Goal: Task Accomplishment & Management: Complete application form

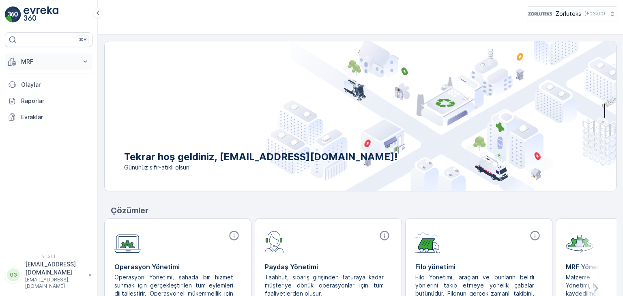
click at [22, 63] on p "MRF" at bounding box center [48, 62] width 55 height 8
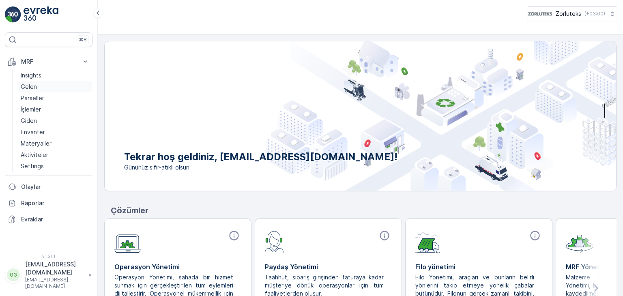
click at [26, 88] on p "Gelen" at bounding box center [29, 87] width 16 height 8
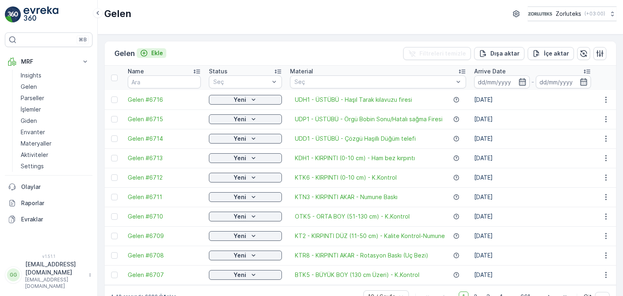
click at [157, 53] on p "Ekle" at bounding box center [157, 53] width 12 height 8
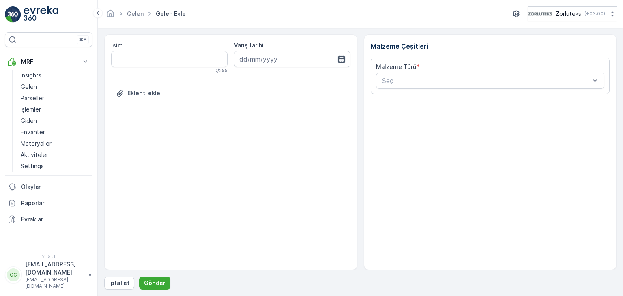
click at [339, 59] on icon "button" at bounding box center [342, 59] width 8 height 8
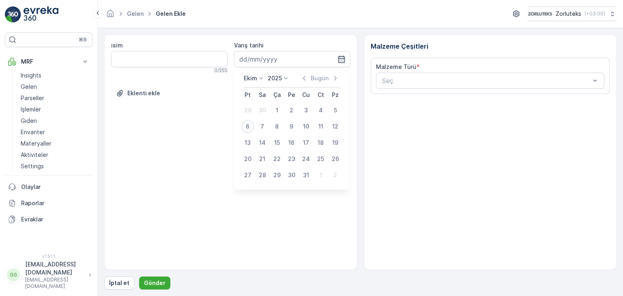
click at [246, 126] on div "6" at bounding box center [247, 126] width 13 height 13
type input "[DATE]"
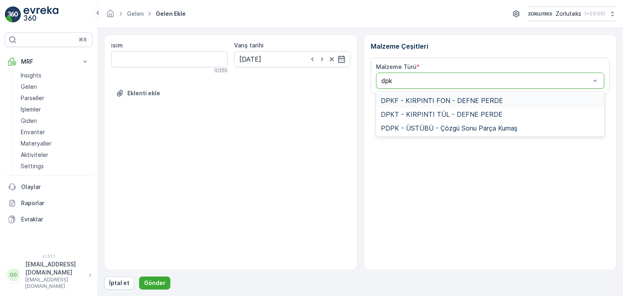
type input "dpkt"
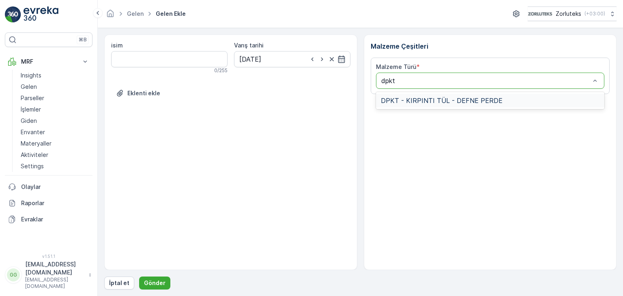
click at [398, 101] on span "DPKT - KIRPINTI TÜL - DEFNE PERDE" at bounding box center [442, 100] width 122 height 7
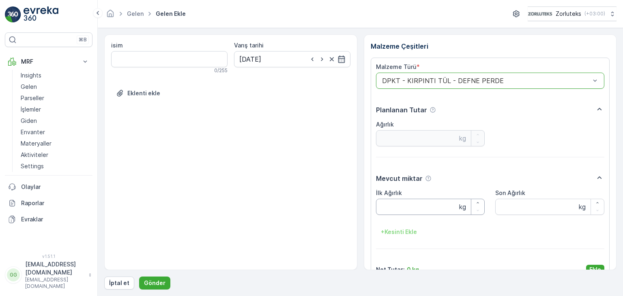
click at [412, 208] on Ağırlık "İlk Ağırlık" at bounding box center [430, 207] width 109 height 16
type Ağırlık "10"
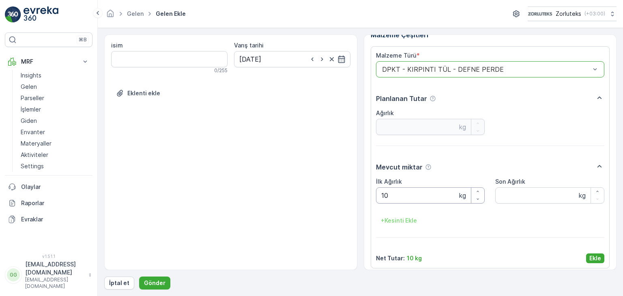
scroll to position [16, 0]
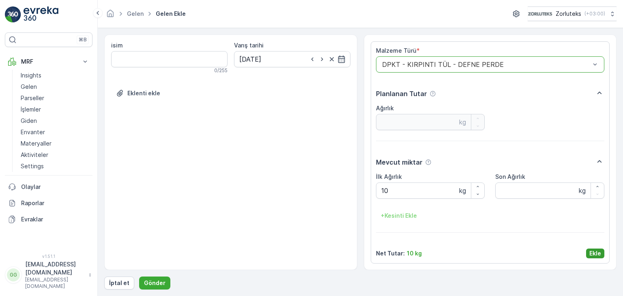
click at [594, 253] on p "Ekle" at bounding box center [596, 254] width 12 height 8
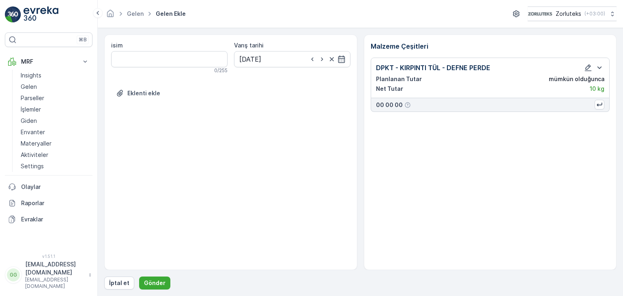
scroll to position [0, 0]
click at [155, 285] on p "Gönder" at bounding box center [155, 283] width 22 height 8
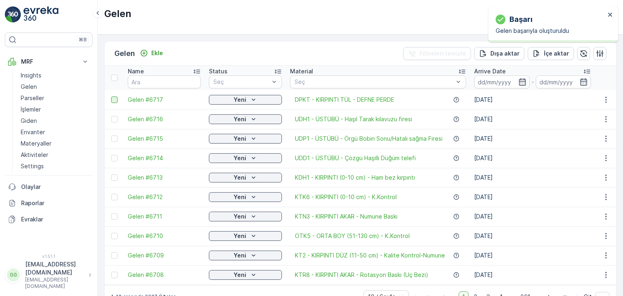
click at [113, 97] on div at bounding box center [114, 100] width 6 height 6
click at [111, 97] on input "checkbox" at bounding box center [111, 97] width 0 height 0
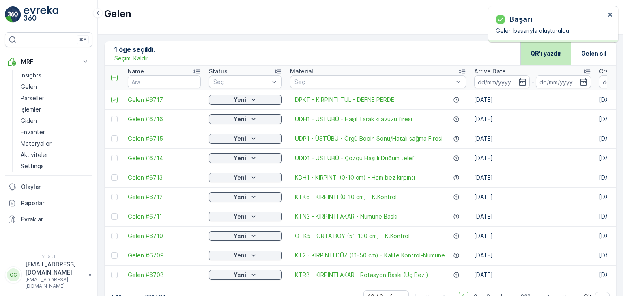
click at [540, 51] on p "QR'ı yazdır" at bounding box center [546, 54] width 31 height 8
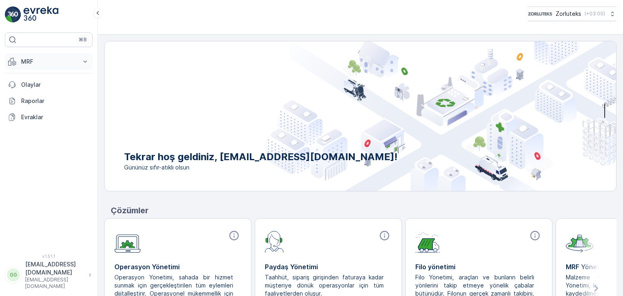
click at [57, 60] on p "MRF" at bounding box center [48, 62] width 55 height 8
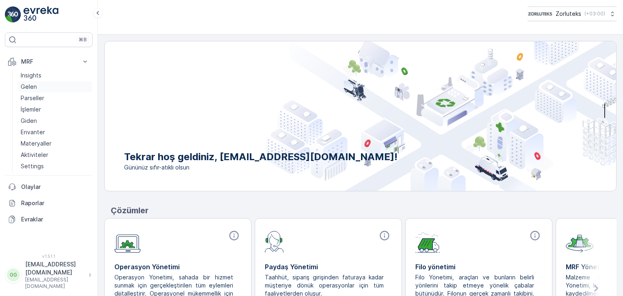
click at [28, 85] on p "Gelen" at bounding box center [29, 87] width 16 height 8
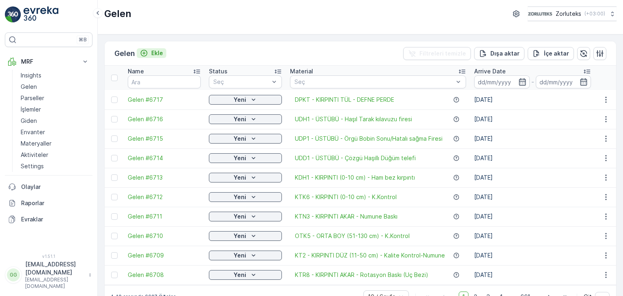
click at [151, 51] on div "Ekle" at bounding box center [151, 53] width 23 height 8
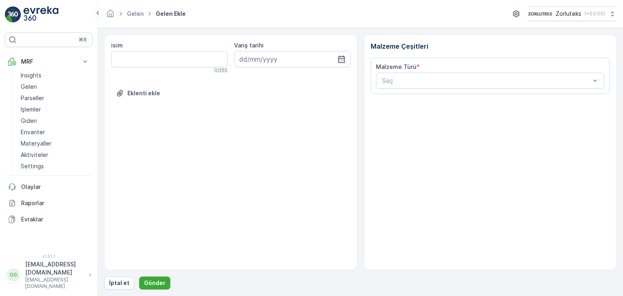
click at [357, 56] on div "isim 0 / 255 Varış tarihi Eklenti ekle" at bounding box center [230, 152] width 253 height 236
click at [342, 56] on icon "button" at bounding box center [341, 59] width 7 height 7
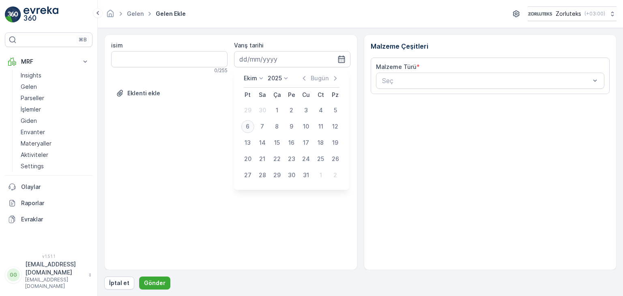
click at [245, 127] on div "6" at bounding box center [247, 126] width 13 height 13
type input "[DATE]"
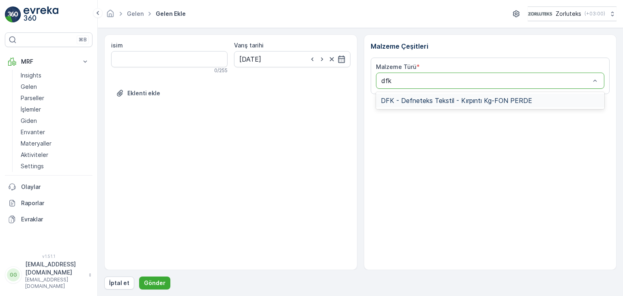
type input "dfkp"
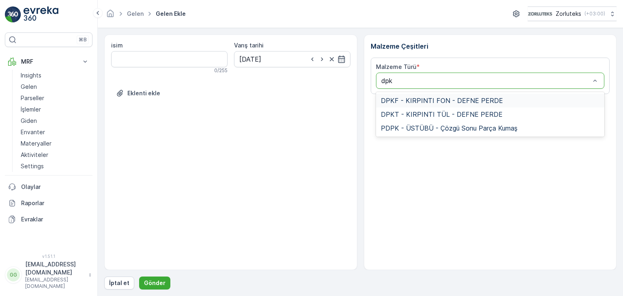
type input "dpkf"
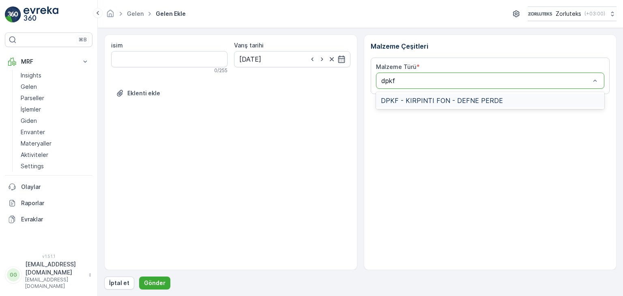
click at [398, 98] on span "DPKF - KIRPINTI FON - DEFNE PERDE" at bounding box center [442, 100] width 122 height 7
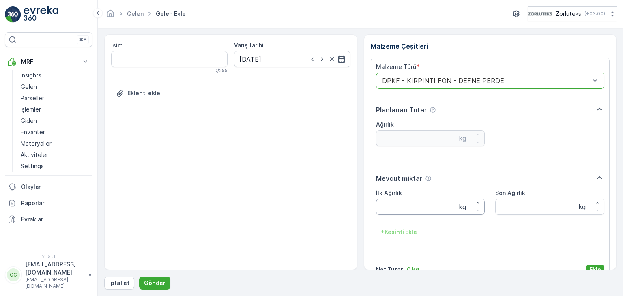
click at [399, 205] on Ağırlık "İlk Ağırlık" at bounding box center [430, 207] width 109 height 16
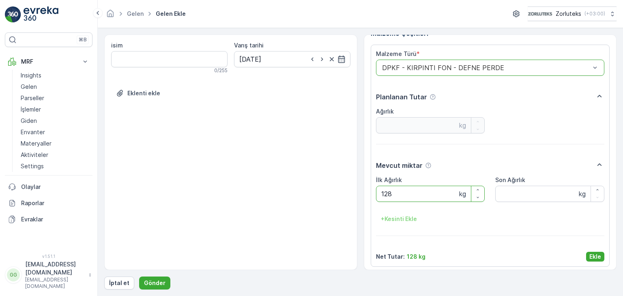
scroll to position [16, 0]
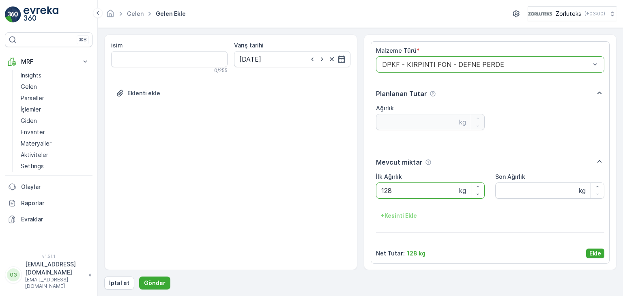
type Ağırlık "128"
click at [599, 253] on p "Ekle" at bounding box center [596, 254] width 12 height 8
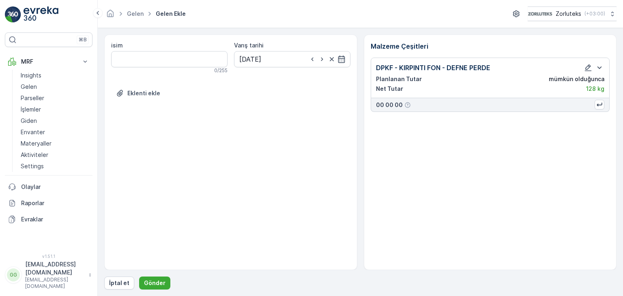
scroll to position [0, 0]
click at [144, 281] on p "Gönder" at bounding box center [155, 283] width 22 height 8
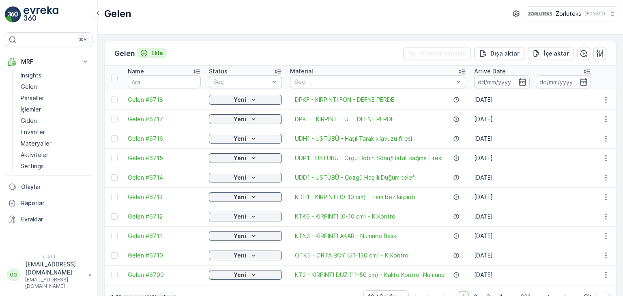
click at [161, 52] on p "Ekle" at bounding box center [157, 53] width 12 height 8
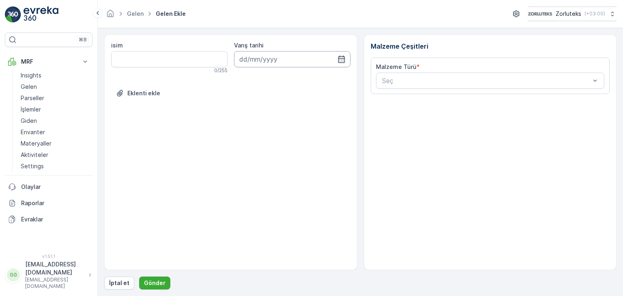
click at [334, 56] on input at bounding box center [292, 59] width 116 height 16
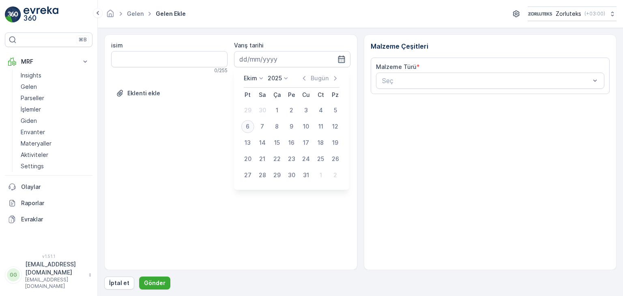
click at [247, 127] on div "6" at bounding box center [247, 126] width 13 height 13
type input "[DATE]"
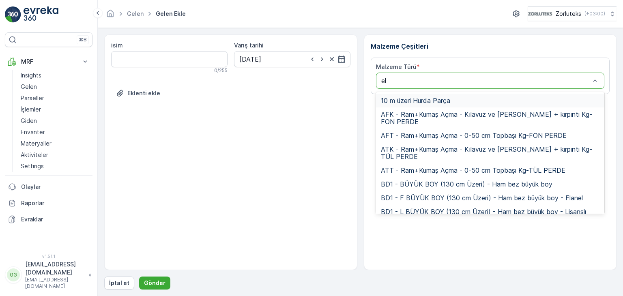
type input "ely"
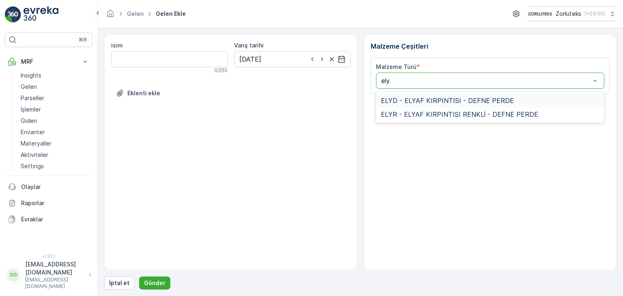
click at [412, 99] on span "ELYD - ELYAF KIRPINTISI - DEFNE PERDE" at bounding box center [447, 100] width 133 height 7
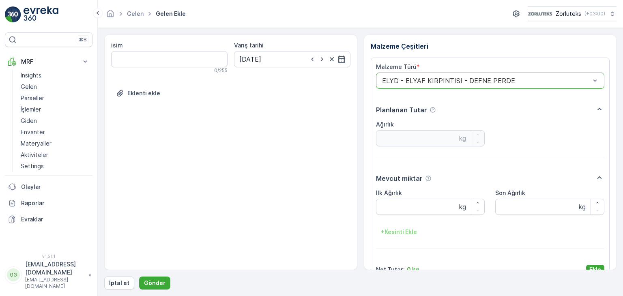
click at [399, 215] on Ağırlık "İlk Ağırlık" at bounding box center [430, 207] width 109 height 16
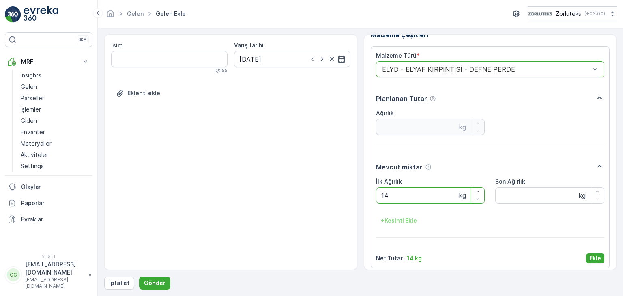
scroll to position [16, 0]
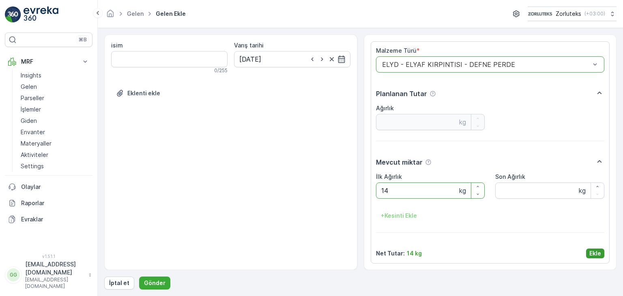
type Ağırlık "14"
click at [596, 252] on p "Ekle" at bounding box center [596, 254] width 12 height 8
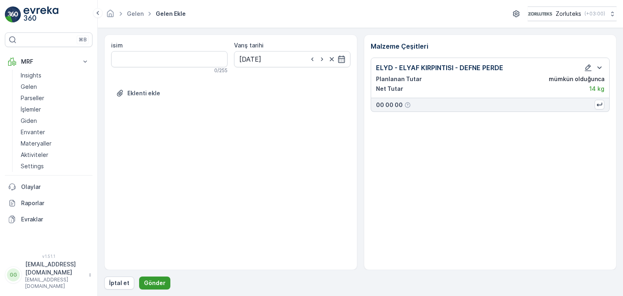
click at [153, 288] on button "Gönder" at bounding box center [154, 283] width 31 height 13
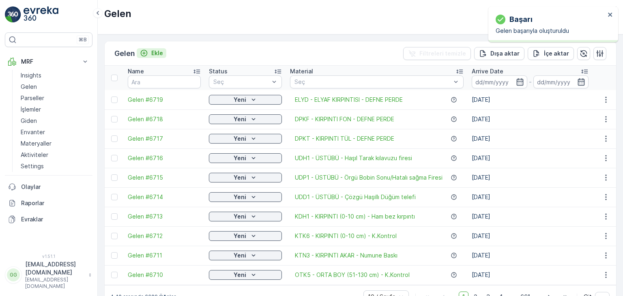
click at [154, 50] on p "Ekle" at bounding box center [157, 53] width 12 height 8
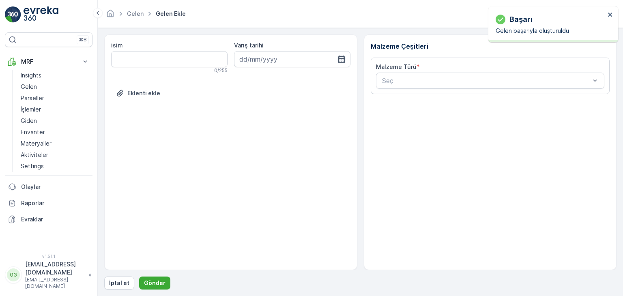
click at [339, 61] on icon "button" at bounding box center [342, 59] width 8 height 8
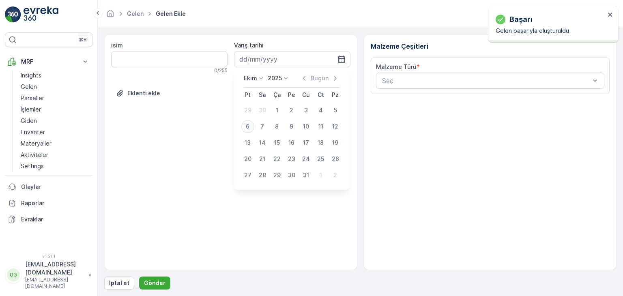
click at [248, 125] on div "6" at bounding box center [247, 126] width 13 height 13
type input "[DATE]"
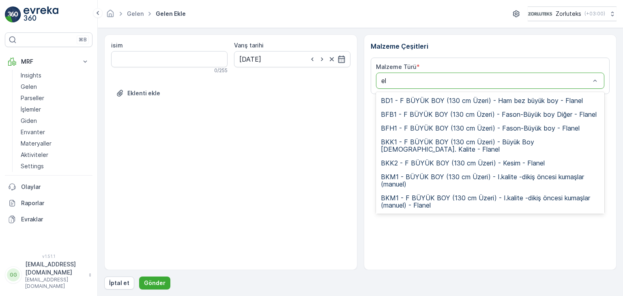
type input "ely"
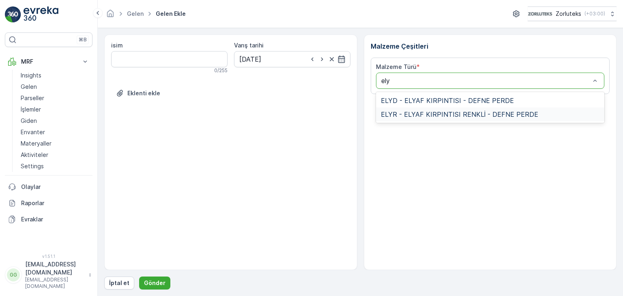
click at [392, 114] on span "ELYR - ELYAF KIRPINTISI RENKLİ - DEFNE PERDE" at bounding box center [459, 114] width 157 height 7
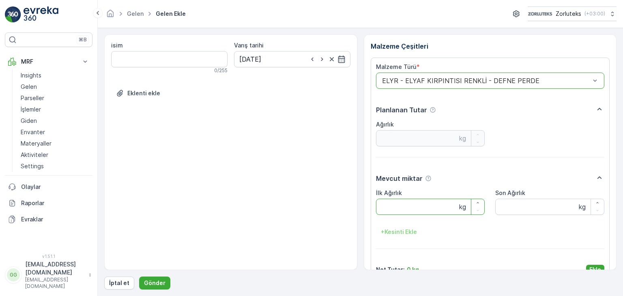
click at [409, 210] on Ağırlık "İlk Ağırlık" at bounding box center [430, 207] width 109 height 16
type Ağırlık "18"
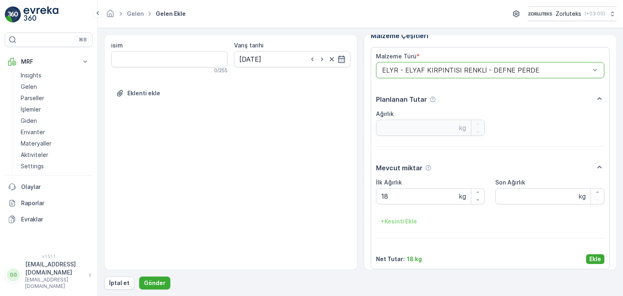
scroll to position [16, 0]
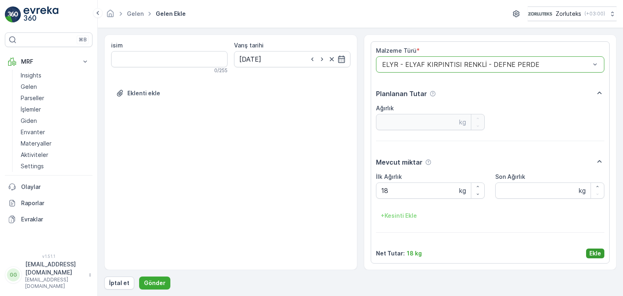
click at [597, 255] on p "Ekle" at bounding box center [596, 254] width 12 height 8
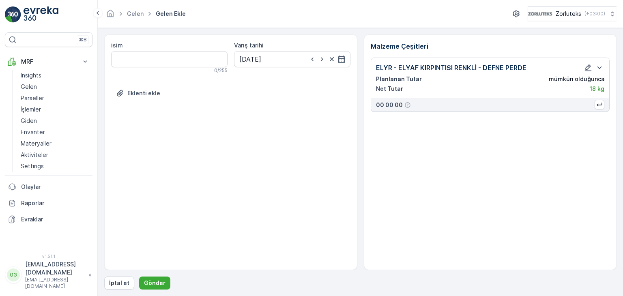
scroll to position [0, 0]
click at [148, 286] on p "Gönder" at bounding box center [155, 283] width 22 height 8
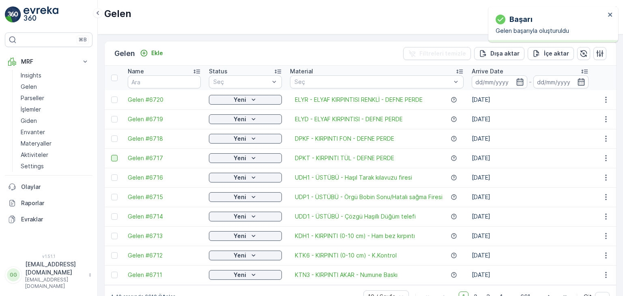
click at [114, 157] on div at bounding box center [114, 158] width 6 height 6
click at [111, 155] on input "checkbox" at bounding box center [111, 155] width 0 height 0
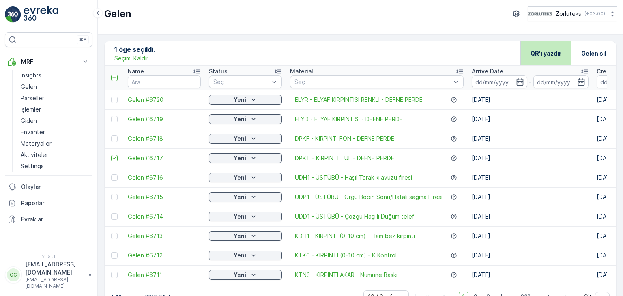
click at [546, 54] on p "QR'ı yazdır" at bounding box center [546, 54] width 31 height 8
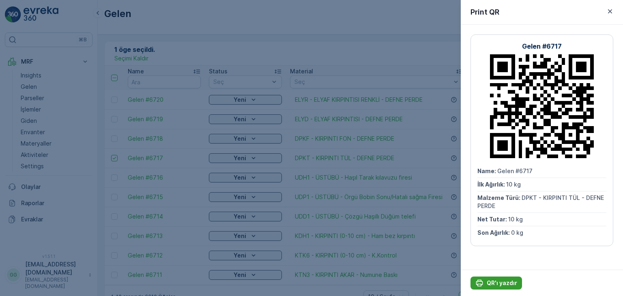
click at [508, 278] on button "QR'ı yazdır" at bounding box center [497, 283] width 52 height 13
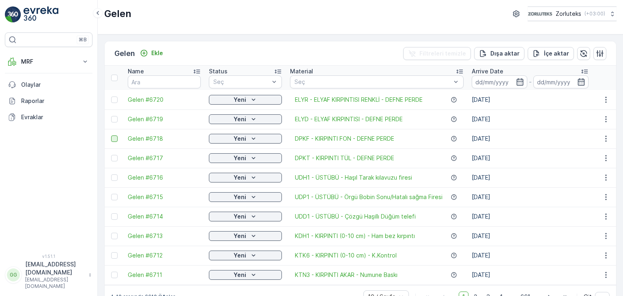
click at [113, 140] on div at bounding box center [114, 139] width 6 height 6
click at [111, 136] on input "checkbox" at bounding box center [111, 136] width 0 height 0
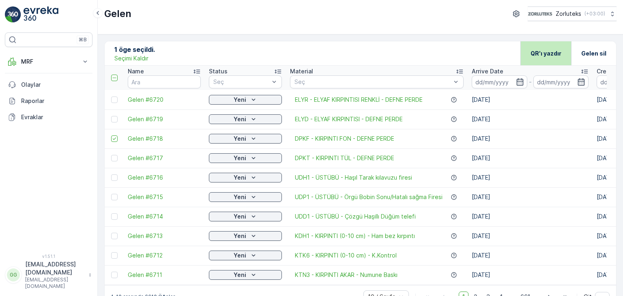
click at [534, 51] on p "QR'ı yazdır" at bounding box center [546, 54] width 31 height 8
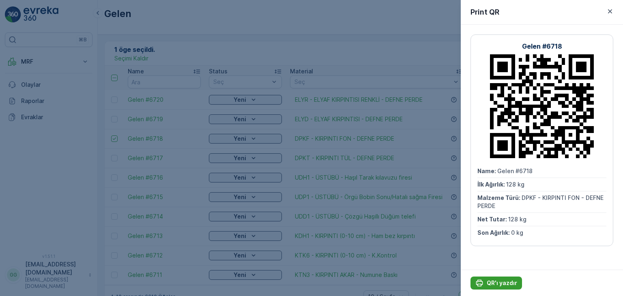
click at [499, 284] on p "QR'ı yazdır" at bounding box center [502, 283] width 30 height 8
click at [610, 9] on icon "button" at bounding box center [610, 11] width 8 height 8
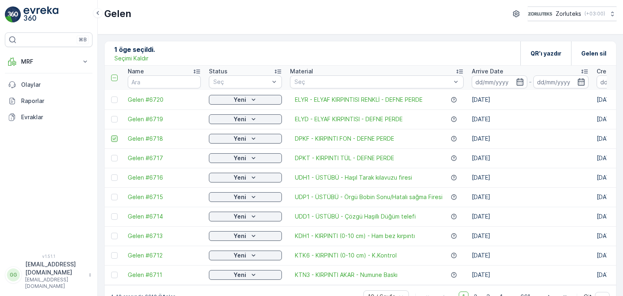
drag, startPoint x: 112, startPoint y: 137, endPoint x: 110, endPoint y: 115, distance: 22.1
click at [112, 137] on icon at bounding box center [115, 139] width 6 height 6
click at [111, 136] on input "checkbox" at bounding box center [111, 136] width 0 height 0
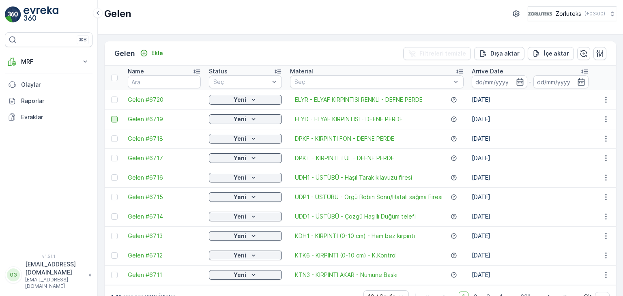
click at [113, 119] on div at bounding box center [114, 119] width 6 height 6
click at [111, 116] on input "checkbox" at bounding box center [111, 116] width 0 height 0
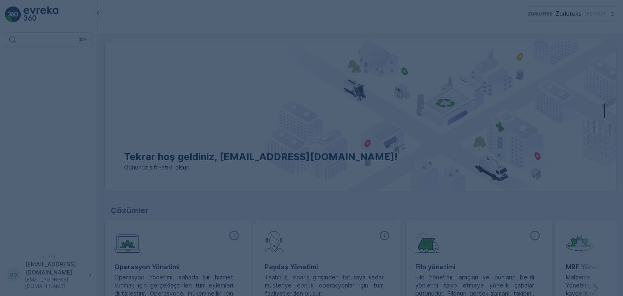
click at [222, 62] on div at bounding box center [311, 148] width 623 height 296
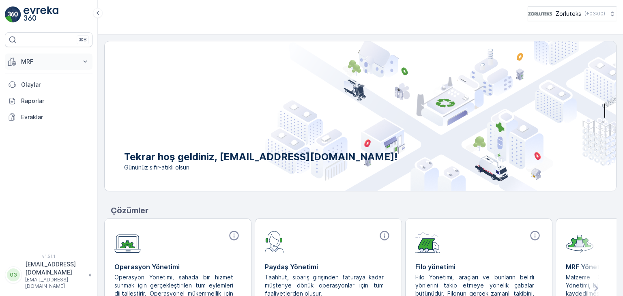
click at [29, 65] on p "MRF" at bounding box center [48, 62] width 55 height 8
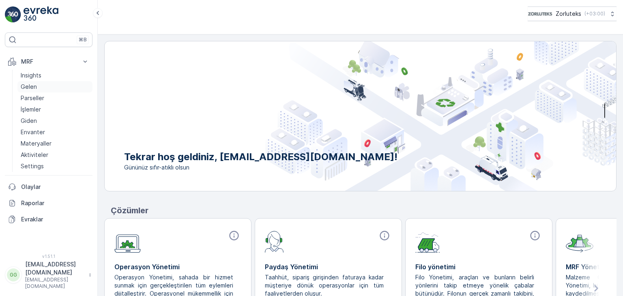
click at [43, 88] on link "Gelen" at bounding box center [54, 86] width 75 height 11
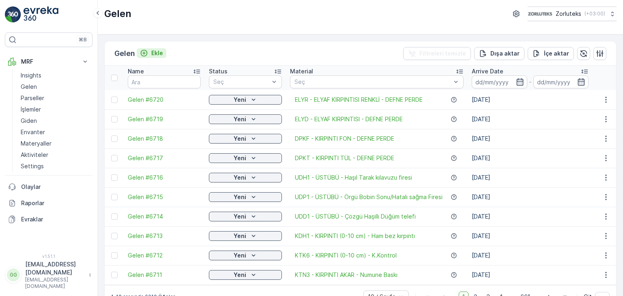
click at [151, 52] on div "Ekle" at bounding box center [151, 53] width 23 height 8
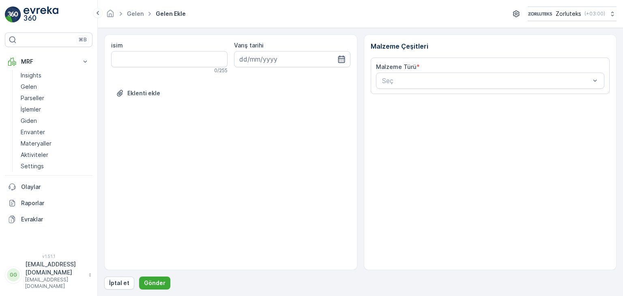
click at [342, 56] on icon "button" at bounding box center [342, 59] width 8 height 8
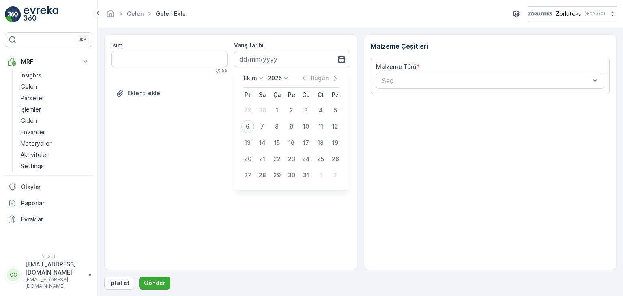
click at [249, 130] on div "6" at bounding box center [247, 126] width 13 height 13
type input "[DATE]"
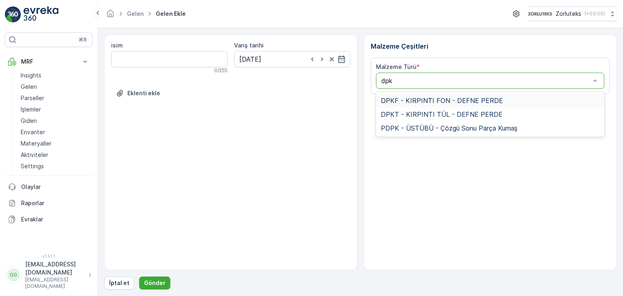
type input "dpkt"
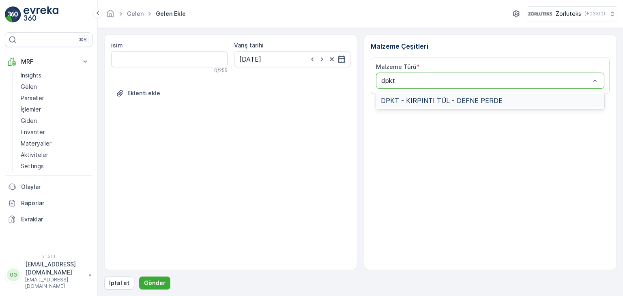
click at [413, 101] on span "DPKT - KIRPINTI TÜL - DEFNE PERDE" at bounding box center [442, 100] width 122 height 7
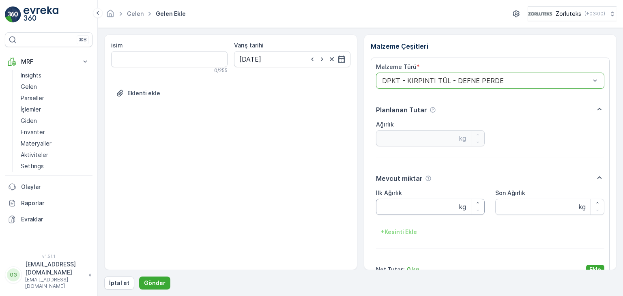
click at [424, 209] on Ağırlık "İlk Ağırlık" at bounding box center [430, 207] width 109 height 16
type Ağırlık "13"
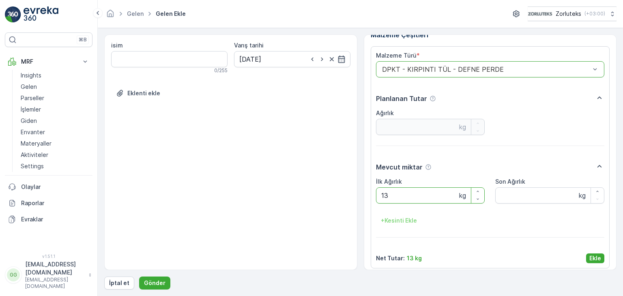
scroll to position [16, 0]
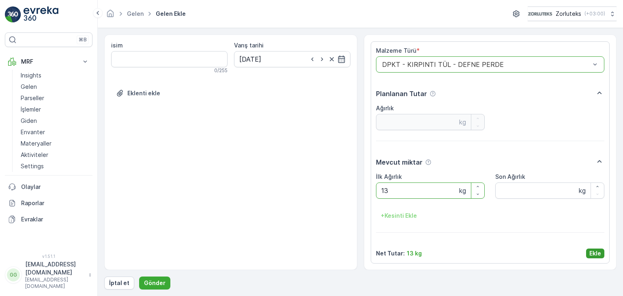
click at [598, 251] on p "Ekle" at bounding box center [596, 254] width 12 height 8
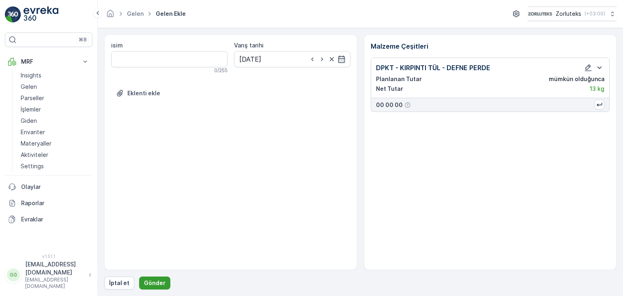
click at [160, 284] on p "Gönder" at bounding box center [155, 283] width 22 height 8
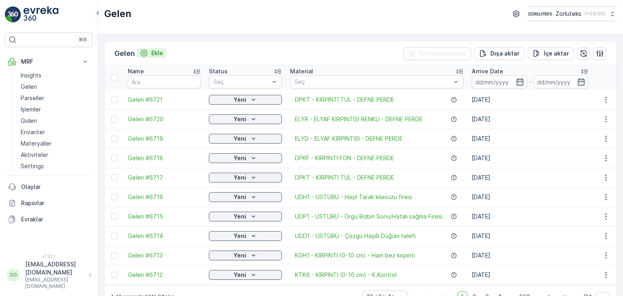
click at [153, 49] on p "Ekle" at bounding box center [157, 53] width 12 height 8
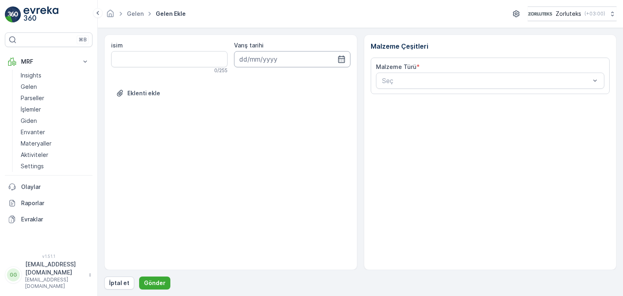
click at [329, 60] on input at bounding box center [292, 59] width 116 height 16
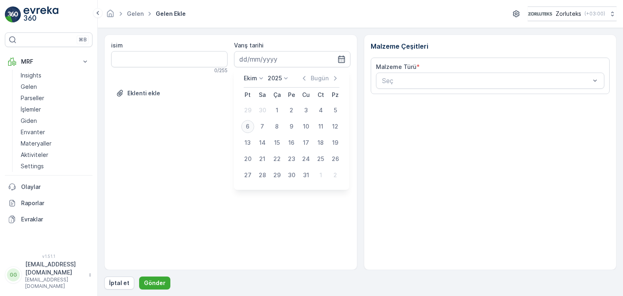
click at [245, 128] on div "6" at bounding box center [247, 126] width 13 height 13
type input "[DATE]"
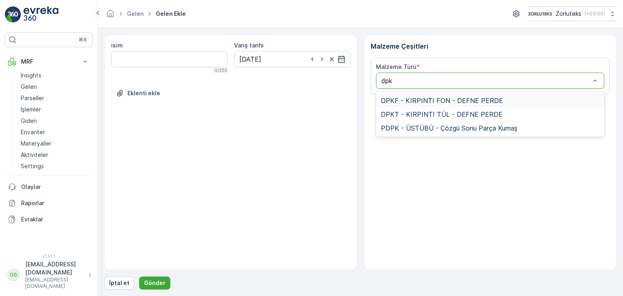
type input "dpkf"
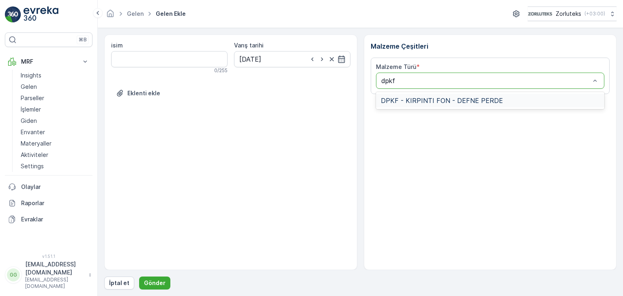
click at [408, 105] on div "DPKF - KIRPINTI FON - DEFNE PERDE" at bounding box center [490, 101] width 229 height 14
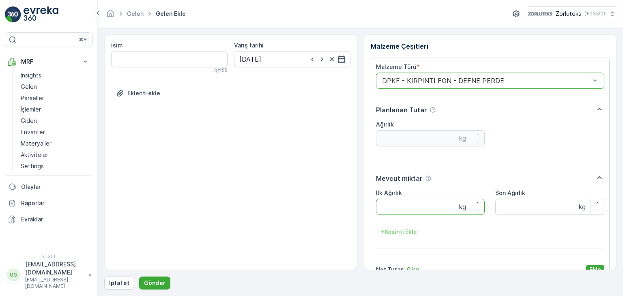
click at [396, 206] on Ağırlık "İlk Ağırlık" at bounding box center [430, 207] width 109 height 16
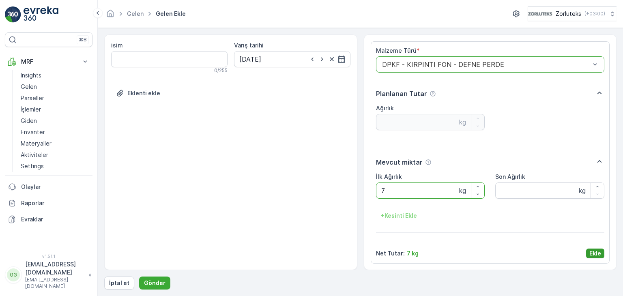
type Ağırlık "7"
click at [592, 252] on p "Ekle" at bounding box center [596, 254] width 12 height 8
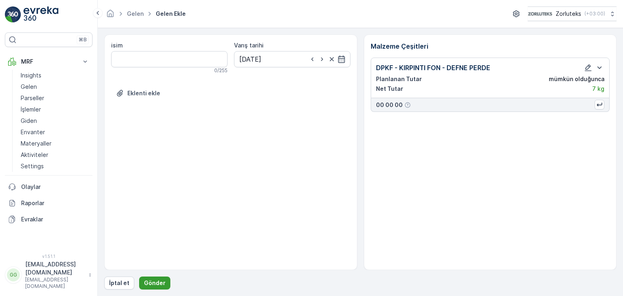
click at [152, 282] on p "Gönder" at bounding box center [155, 283] width 22 height 8
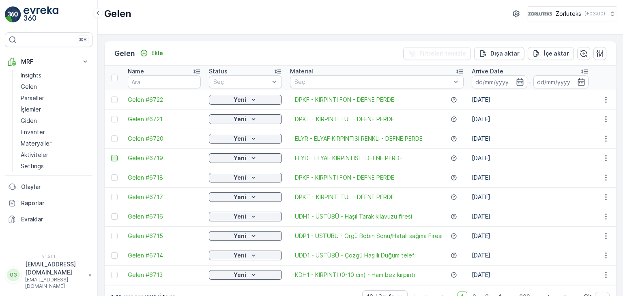
click at [114, 156] on div at bounding box center [114, 158] width 6 height 6
click at [111, 155] on input "checkbox" at bounding box center [111, 155] width 0 height 0
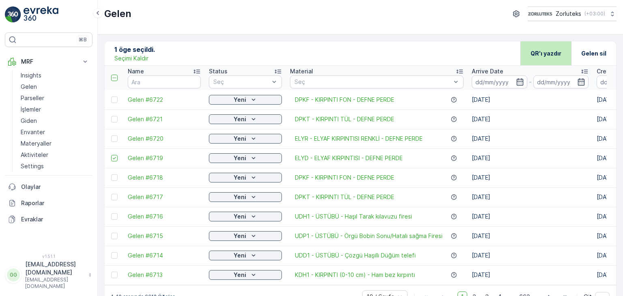
click at [536, 51] on p "QR'ı yazdır" at bounding box center [546, 54] width 31 height 8
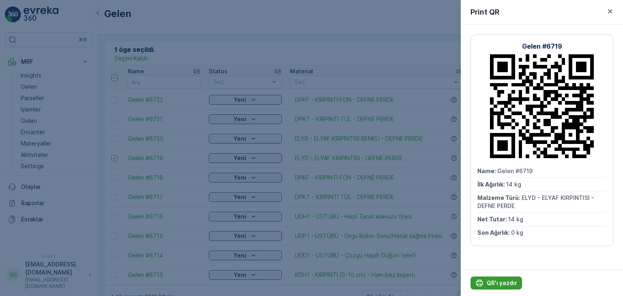
click at [512, 285] on p "QR'ı yazdır" at bounding box center [502, 283] width 30 height 8
click at [610, 11] on icon "button" at bounding box center [610, 11] width 4 height 4
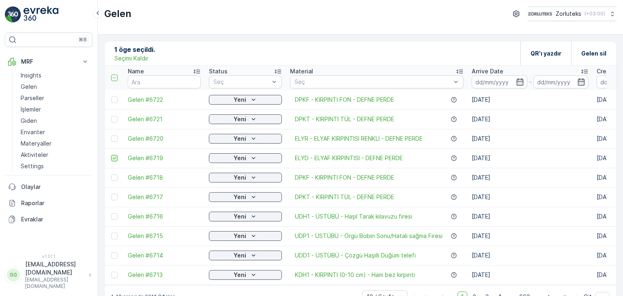
click at [115, 159] on icon at bounding box center [115, 158] width 6 height 6
click at [111, 155] on input "checkbox" at bounding box center [111, 155] width 0 height 0
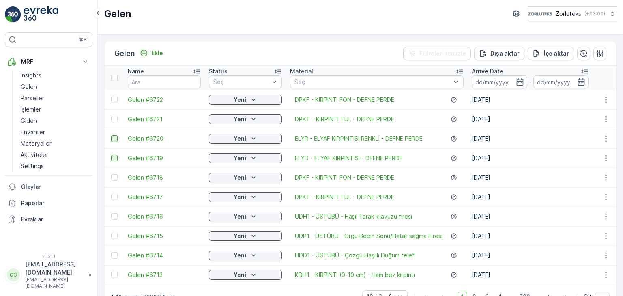
click at [112, 139] on div at bounding box center [114, 139] width 6 height 6
click at [111, 136] on input "checkbox" at bounding box center [111, 136] width 0 height 0
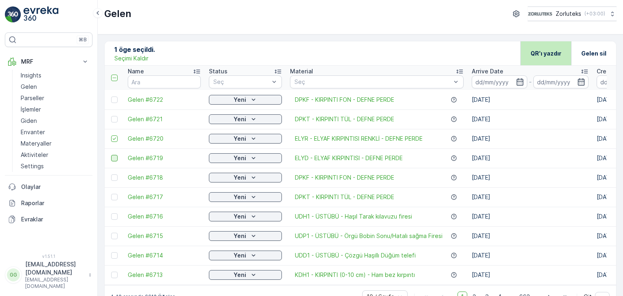
click at [549, 52] on p "QR'ı yazdır" at bounding box center [546, 54] width 31 height 8
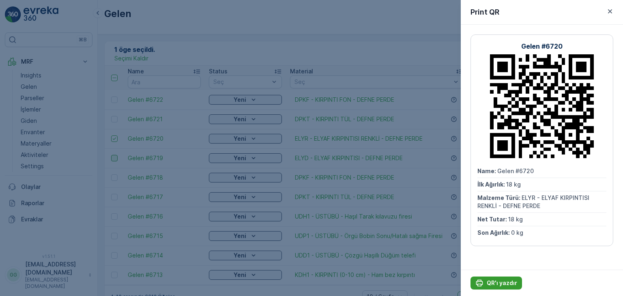
click at [488, 283] on p "QR'ı yazdır" at bounding box center [502, 283] width 30 height 8
click at [611, 11] on icon "button" at bounding box center [610, 11] width 4 height 4
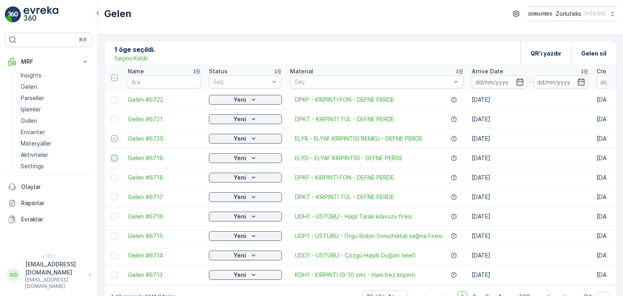
click at [118, 139] on div at bounding box center [115, 139] width 9 height 6
click at [111, 136] on input "checkbox" at bounding box center [111, 136] width 0 height 0
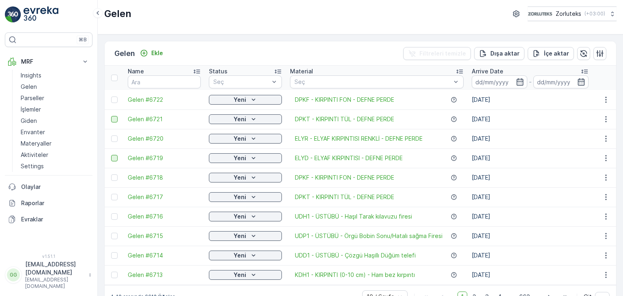
click at [115, 119] on div at bounding box center [114, 119] width 6 height 6
click at [111, 116] on input "checkbox" at bounding box center [111, 116] width 0 height 0
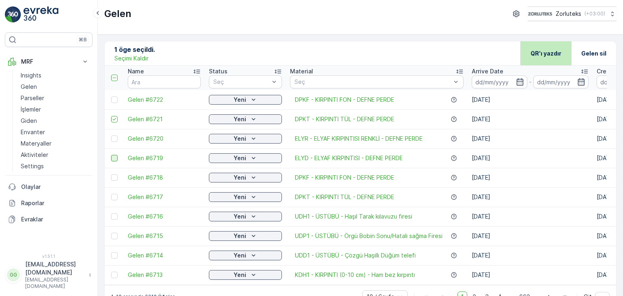
click at [533, 47] on div "QR'ı yazdır" at bounding box center [546, 53] width 31 height 24
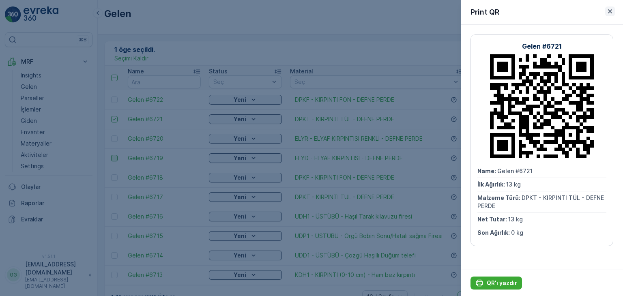
click at [611, 6] on button "button" at bounding box center [610, 11] width 10 height 10
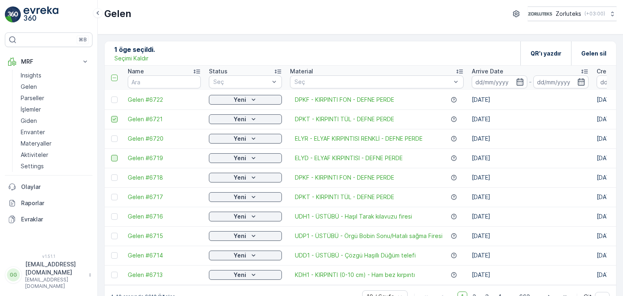
click at [114, 117] on icon at bounding box center [115, 119] width 6 height 6
click at [111, 116] on input "checkbox" at bounding box center [111, 116] width 0 height 0
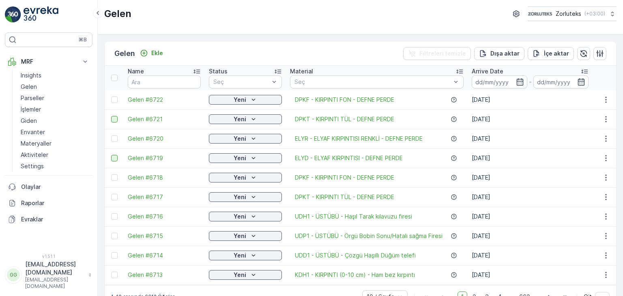
click at [117, 159] on div at bounding box center [114, 158] width 6 height 6
click at [111, 155] on input "checkbox" at bounding box center [111, 155] width 0 height 0
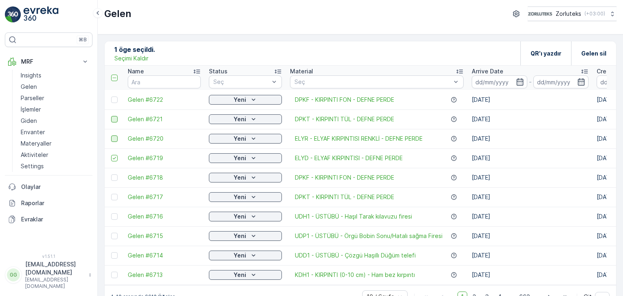
click at [114, 136] on div at bounding box center [114, 139] width 6 height 6
click at [111, 136] on input "checkbox" at bounding box center [111, 136] width 0 height 0
click at [115, 120] on div at bounding box center [114, 119] width 6 height 6
click at [111, 116] on input "checkbox" at bounding box center [111, 116] width 0 height 0
click at [115, 142] on td at bounding box center [114, 138] width 19 height 19
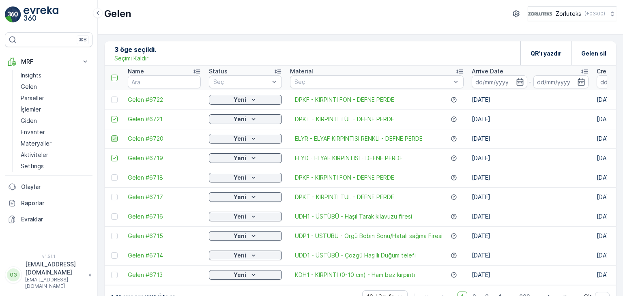
click at [114, 139] on icon at bounding box center [115, 139] width 6 height 6
click at [111, 136] on input "checkbox" at bounding box center [111, 136] width 0 height 0
click at [115, 155] on div at bounding box center [114, 158] width 6 height 6
click at [111, 155] on input "checkbox" at bounding box center [111, 155] width 0 height 0
click at [557, 53] on p "QR'ı yazdır" at bounding box center [546, 54] width 31 height 8
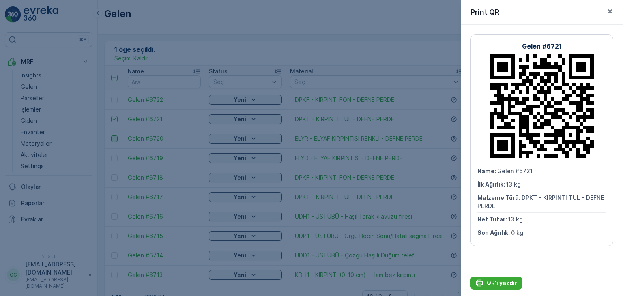
click at [612, 8] on icon "button" at bounding box center [610, 11] width 8 height 8
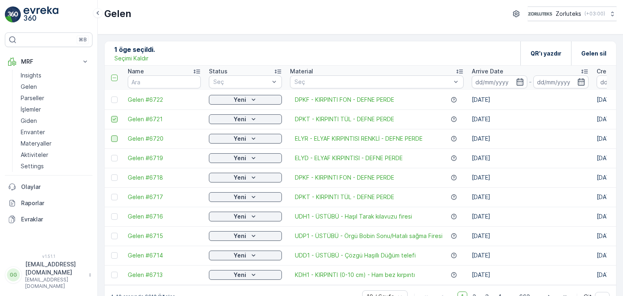
click at [115, 116] on icon at bounding box center [115, 119] width 6 height 6
click at [111, 116] on input "checkbox" at bounding box center [111, 116] width 0 height 0
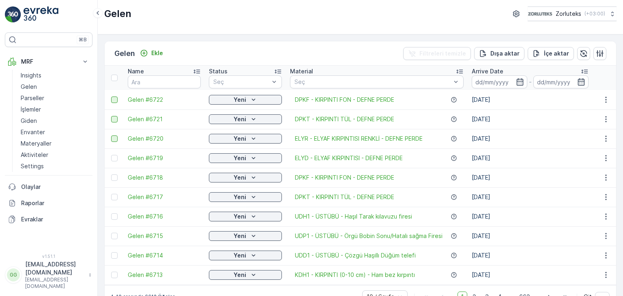
click at [116, 102] on div at bounding box center [114, 100] width 6 height 6
click at [111, 97] on input "checkbox" at bounding box center [111, 97] width 0 height 0
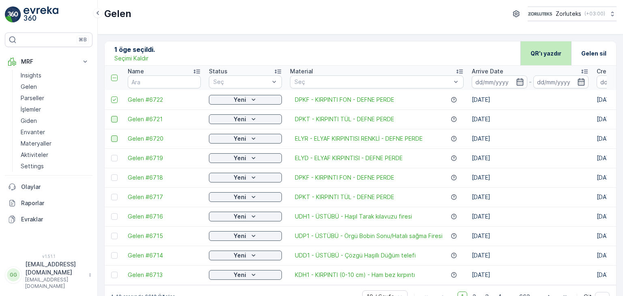
click at [540, 50] on p "QR'ı yazdır" at bounding box center [546, 54] width 31 height 8
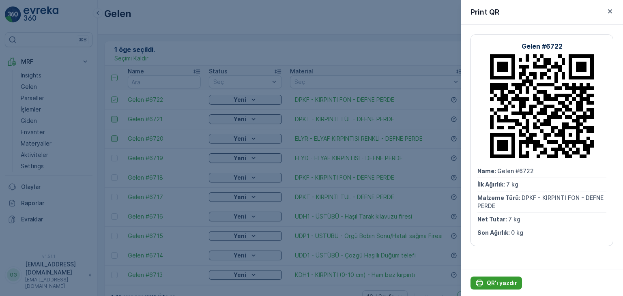
click at [504, 284] on p "QR'ı yazdır" at bounding box center [502, 283] width 30 height 8
click at [609, 12] on icon "button" at bounding box center [610, 11] width 4 height 4
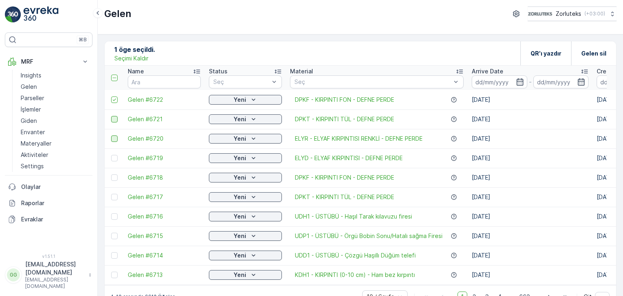
drag, startPoint x: 114, startPoint y: 98, endPoint x: 114, endPoint y: 103, distance: 4.9
click at [114, 98] on icon at bounding box center [115, 100] width 6 height 6
click at [111, 97] on input "checkbox" at bounding box center [111, 97] width 0 height 0
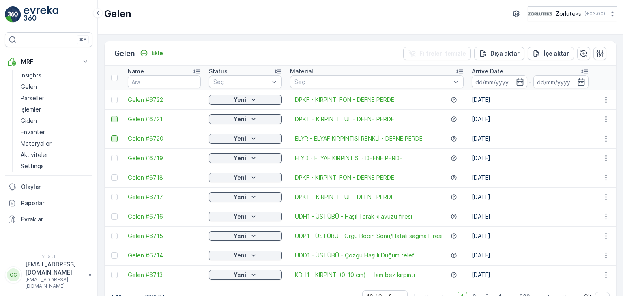
click at [115, 118] on div at bounding box center [114, 119] width 6 height 6
click at [111, 116] on input "checkbox" at bounding box center [111, 116] width 0 height 0
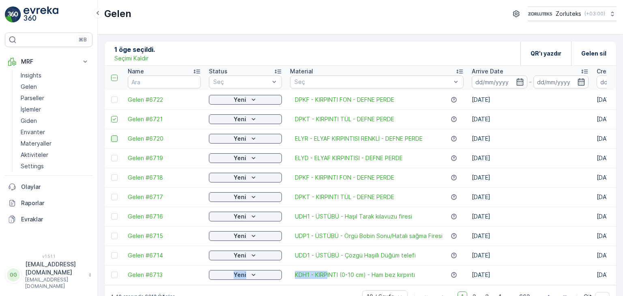
drag, startPoint x: 186, startPoint y: 284, endPoint x: 328, endPoint y: 284, distance: 141.6
click at [549, 55] on p "QR'ı yazdır" at bounding box center [546, 54] width 31 height 8
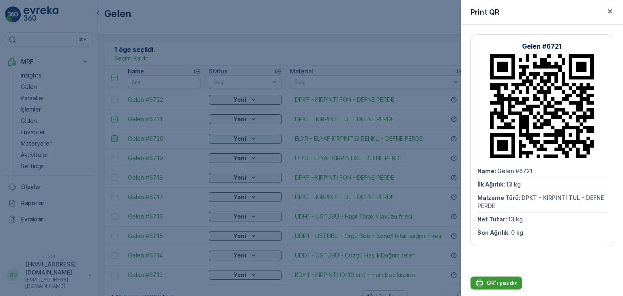
click at [504, 282] on p "QR'ı yazdır" at bounding box center [502, 283] width 30 height 8
click at [612, 11] on icon "button" at bounding box center [610, 11] width 8 height 8
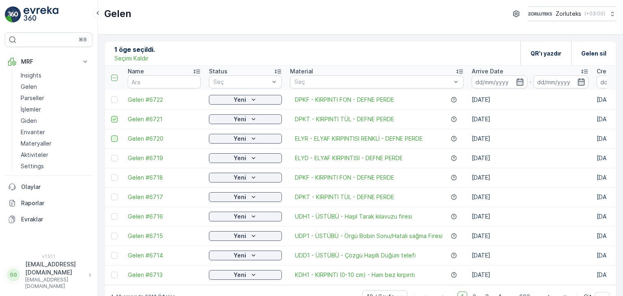
click at [114, 118] on icon at bounding box center [115, 119] width 6 height 6
click at [111, 116] on input "checkbox" at bounding box center [111, 116] width 0 height 0
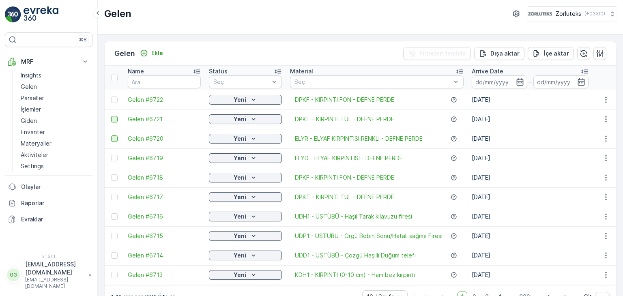
click at [308, 26] on div "Gelen Zorluteks ( +03:00 )" at bounding box center [360, 17] width 525 height 34
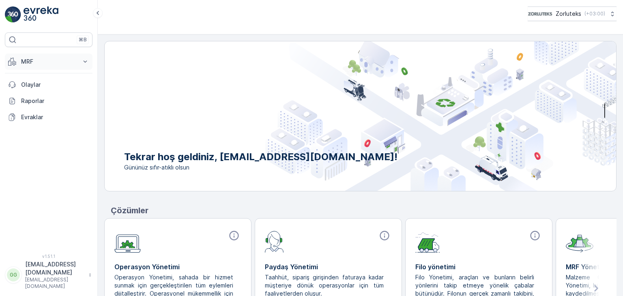
click at [38, 63] on p "MRF" at bounding box center [48, 62] width 55 height 8
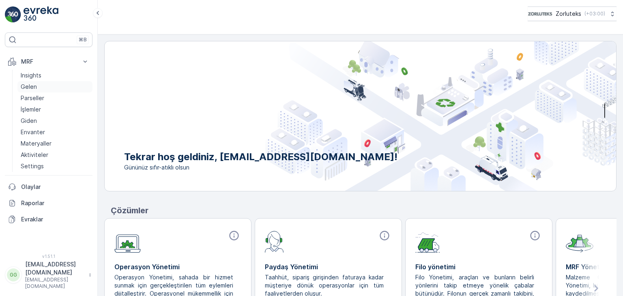
click at [34, 88] on p "Gelen" at bounding box center [29, 87] width 16 height 8
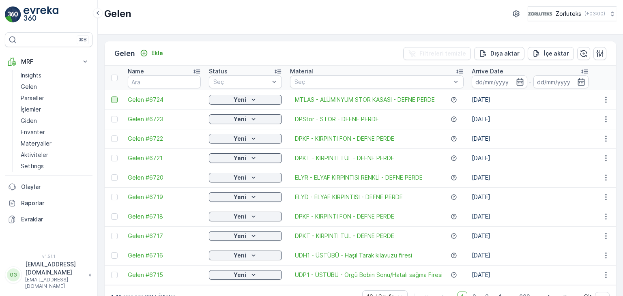
click at [114, 99] on div at bounding box center [114, 100] width 6 height 6
click at [111, 97] on input "checkbox" at bounding box center [111, 97] width 0 height 0
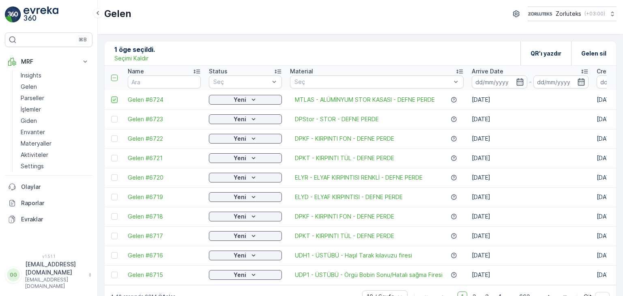
click at [116, 97] on div at bounding box center [114, 100] width 6 height 6
click at [111, 97] on input "checkbox" at bounding box center [111, 97] width 0 height 0
